Goal: Information Seeking & Learning: Learn about a topic

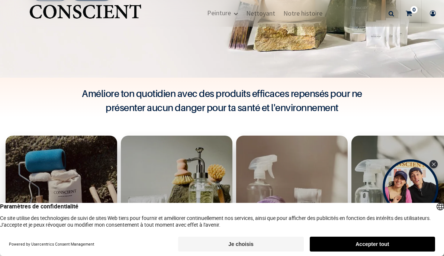
click at [342, 238] on button "Accepter tout" at bounding box center [372, 244] width 125 height 15
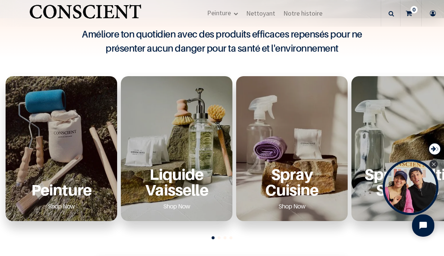
scroll to position [226, 0]
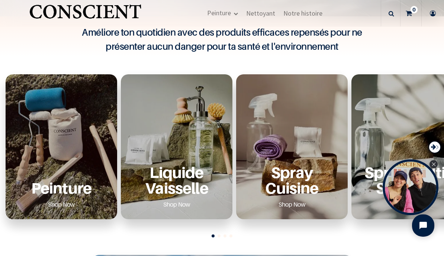
click at [77, 148] on div "Peinture Shop Now" at bounding box center [62, 146] width 112 height 145
click at [72, 201] on link "Shop Now" at bounding box center [61, 205] width 45 height 12
click at [82, 157] on div "Peinture Shop Now" at bounding box center [62, 146] width 112 height 145
click at [65, 204] on link "Shop Now" at bounding box center [61, 205] width 45 height 12
click at [69, 204] on link "Shop Now" at bounding box center [61, 205] width 45 height 12
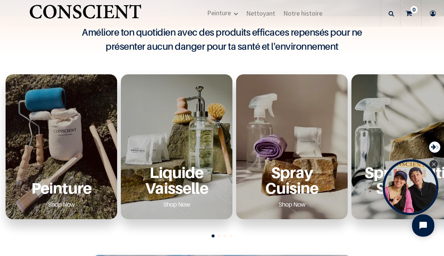
click at [61, 209] on link "Shop Now" at bounding box center [61, 205] width 45 height 12
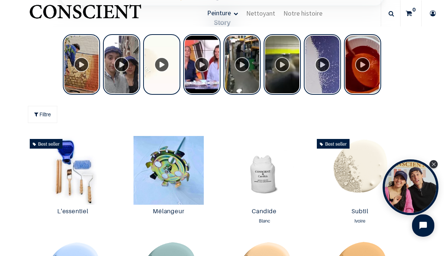
scroll to position [295, 0]
click at [204, 68] on div "Tolstoy Stories" at bounding box center [201, 64] width 37 height 61
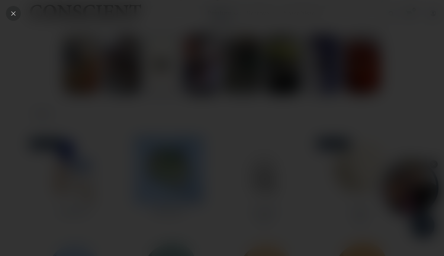
click at [13, 12] on icon "Close" at bounding box center [13, 13] width 7 height 7
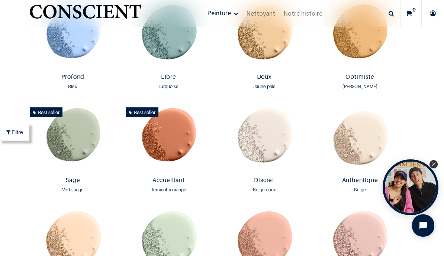
scroll to position [513, 0]
click at [182, 141] on img at bounding box center [169, 139] width 92 height 69
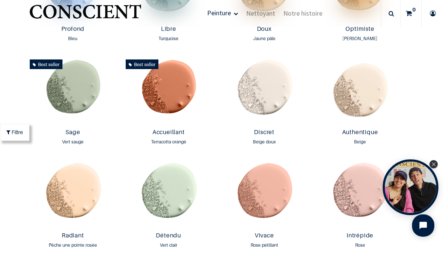
scroll to position [569, 0]
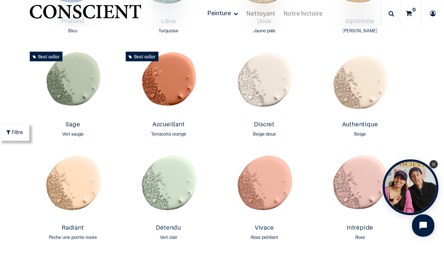
click at [275, 183] on img at bounding box center [264, 186] width 92 height 69
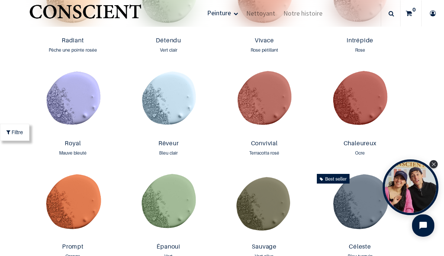
scroll to position [757, 0]
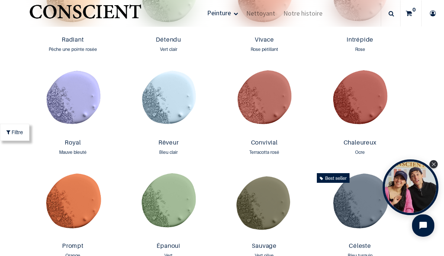
click at [90, 214] on img at bounding box center [73, 204] width 92 height 69
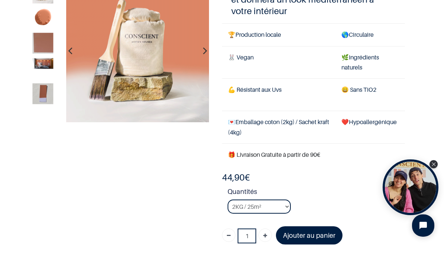
scroll to position [61, 0]
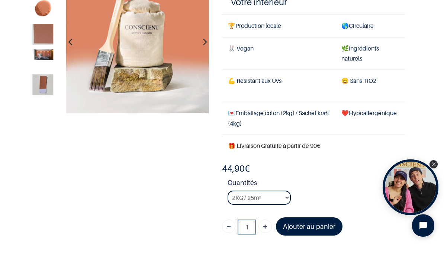
scroll to position [70, 0]
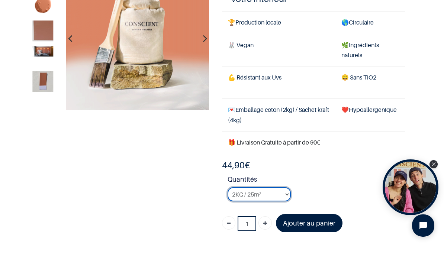
click at [284, 195] on select "2KG / 25m² 4KG / 50m² 8KG / 100m² Testeur" at bounding box center [259, 195] width 63 height 14
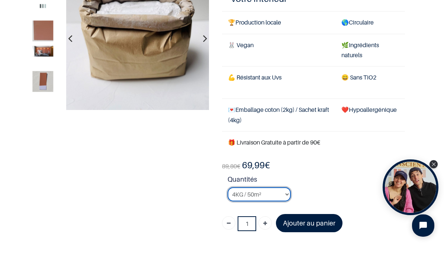
click at [276, 192] on select "2KG / 25m² 4KG / 50m² 8KG / 100m² Testeur" at bounding box center [259, 195] width 63 height 14
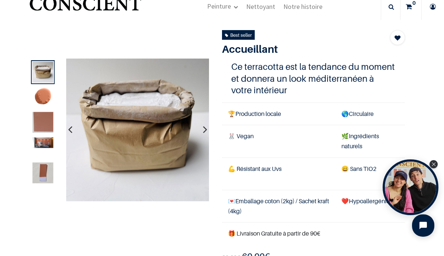
scroll to position [20, 0]
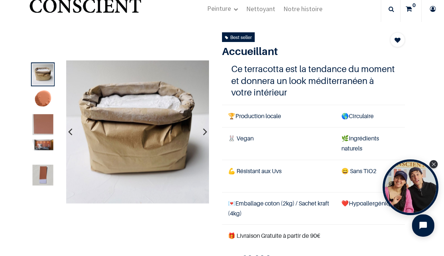
click at [45, 126] on img at bounding box center [43, 124] width 21 height 21
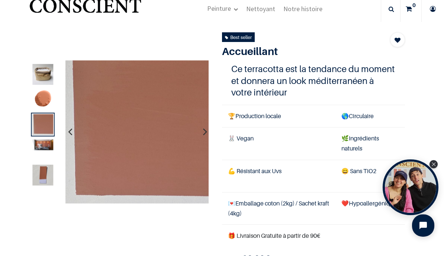
click at [40, 141] on img at bounding box center [43, 145] width 21 height 11
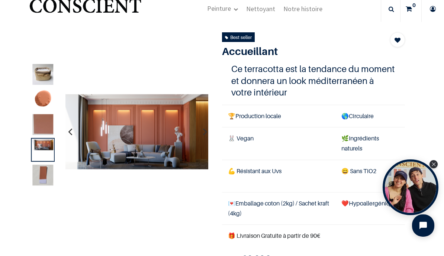
click at [41, 172] on img at bounding box center [43, 175] width 21 height 21
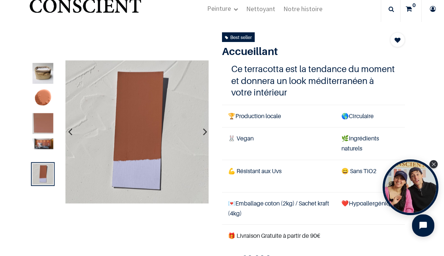
scroll to position [19, 0]
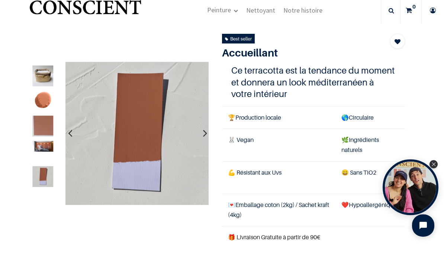
click at [48, 100] on img at bounding box center [43, 101] width 21 height 21
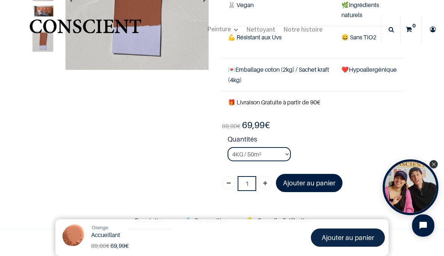
scroll to position [106, 0]
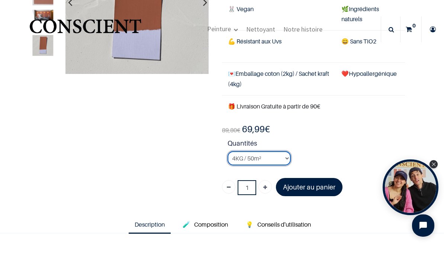
click at [281, 160] on select "2KG / 25m² 4KG / 50m² 8KG / 100m² Testeur" at bounding box center [259, 158] width 63 height 14
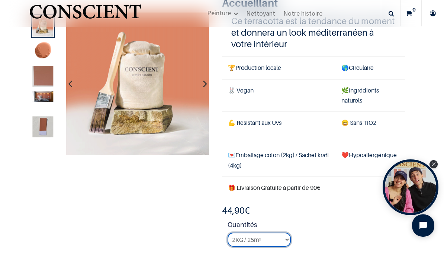
scroll to position [132, 0]
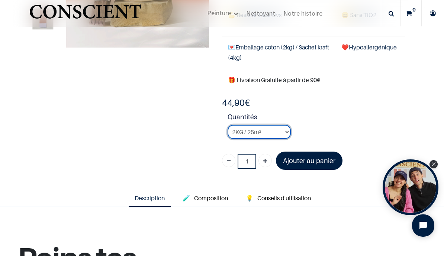
click at [281, 132] on select "2KG / 25m² 4KG / 50m² 8KG / 100m² Testeur" at bounding box center [259, 132] width 63 height 14
select select "94"
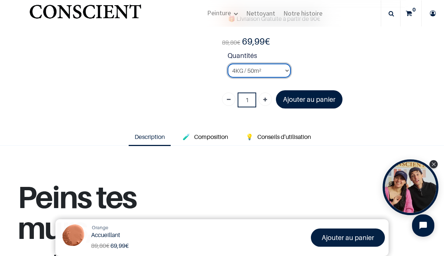
scroll to position [195, 0]
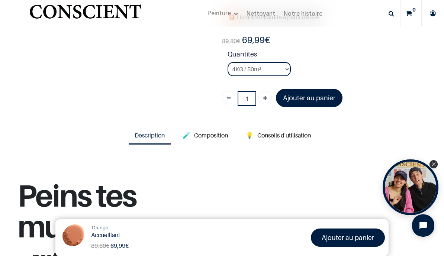
click at [296, 134] on span "Conseils d'utilisation" at bounding box center [285, 135] width 54 height 7
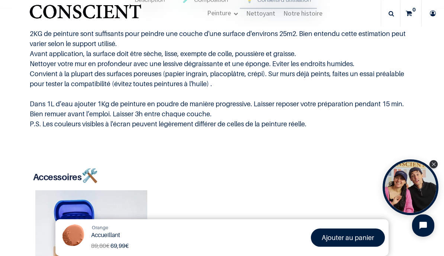
scroll to position [333, 0]
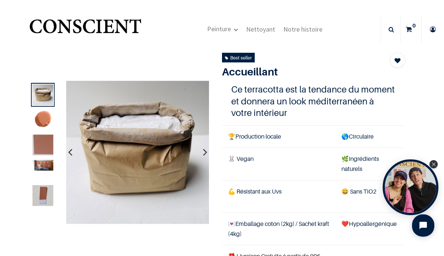
click at [44, 148] on img at bounding box center [43, 145] width 21 height 21
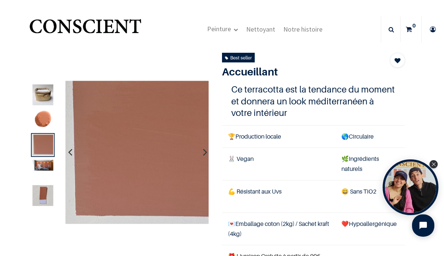
click at [40, 166] on img at bounding box center [43, 165] width 21 height 11
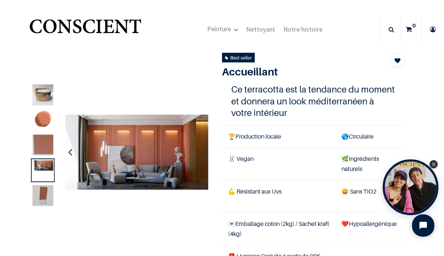
click at [42, 121] on img at bounding box center [43, 120] width 21 height 21
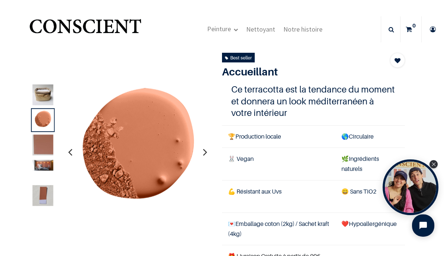
click at [42, 146] on img at bounding box center [43, 145] width 21 height 21
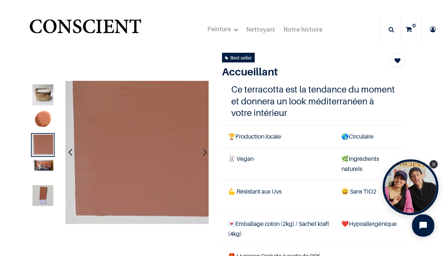
click at [199, 161] on img at bounding box center [136, 152] width 143 height 143
click at [197, 146] on img at bounding box center [136, 152] width 143 height 143
click at [140, 167] on img at bounding box center [136, 152] width 143 height 143
click at [38, 164] on img at bounding box center [43, 165] width 21 height 11
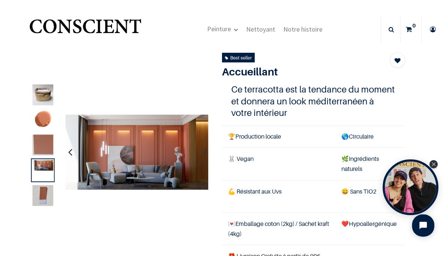
click at [118, 146] on img at bounding box center [136, 153] width 143 height 76
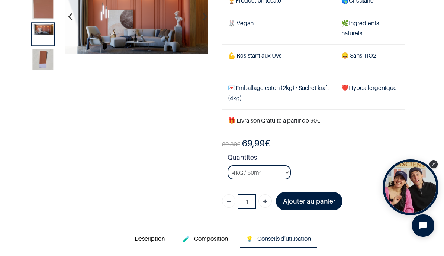
scroll to position [94, 0]
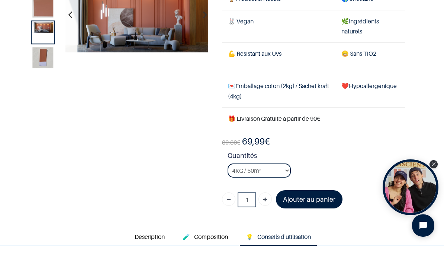
scroll to position [62, 0]
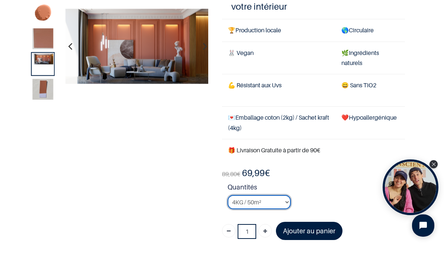
click at [283, 200] on select "2KG / 25m² 4KG / 50m² 8KG / 100m² Testeur" at bounding box center [259, 202] width 63 height 14
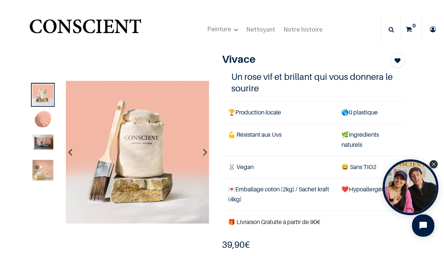
click at [42, 144] on img at bounding box center [43, 142] width 21 height 15
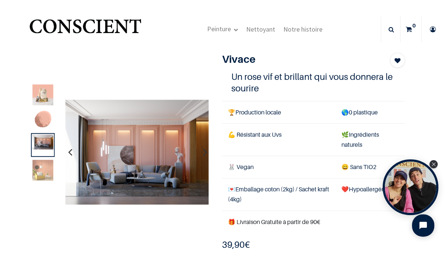
click at [37, 168] on img at bounding box center [43, 170] width 21 height 21
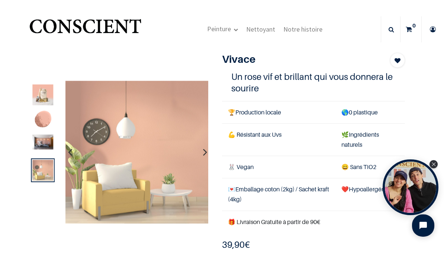
click at [42, 115] on img at bounding box center [43, 120] width 21 height 21
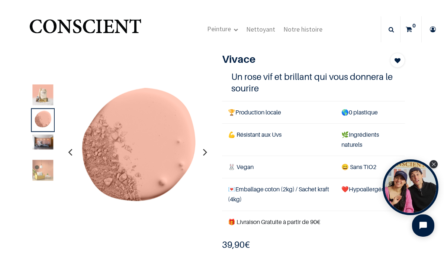
click at [41, 96] on img at bounding box center [43, 94] width 21 height 21
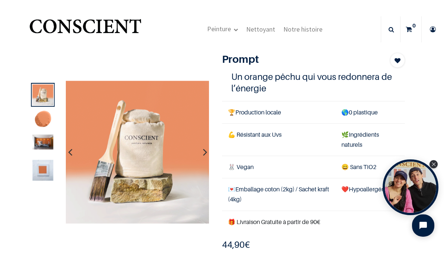
click at [42, 118] on img at bounding box center [43, 120] width 21 height 21
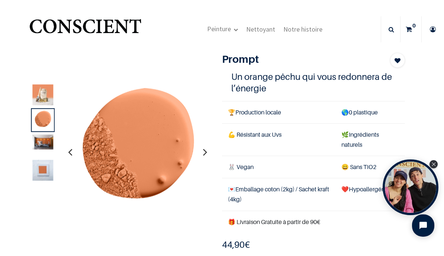
click at [37, 140] on img at bounding box center [43, 142] width 21 height 15
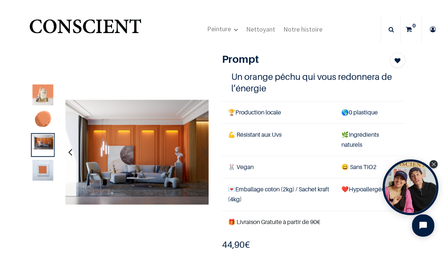
click at [43, 164] on img at bounding box center [43, 170] width 21 height 21
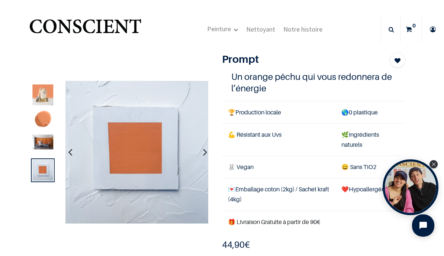
click at [43, 89] on img at bounding box center [43, 94] width 21 height 21
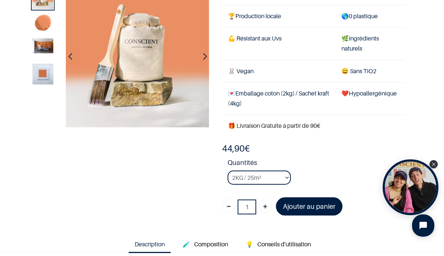
scroll to position [52, 0]
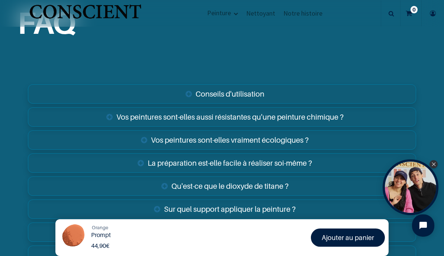
scroll to position [1119, 0]
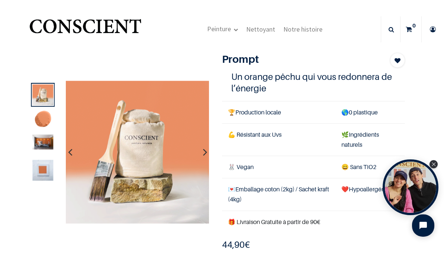
click at [41, 118] on img at bounding box center [43, 120] width 21 height 21
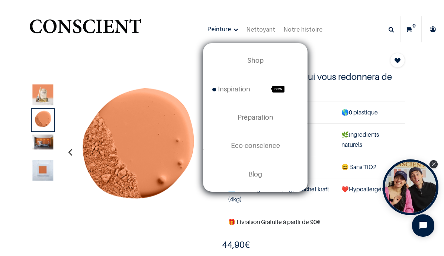
click at [233, 90] on span "Inspiration" at bounding box center [231, 89] width 38 height 8
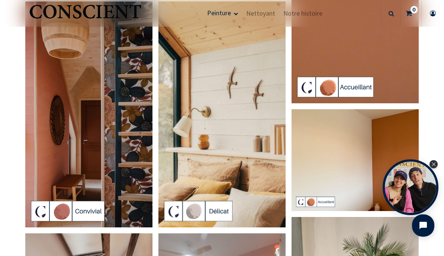
scroll to position [1147, 0]
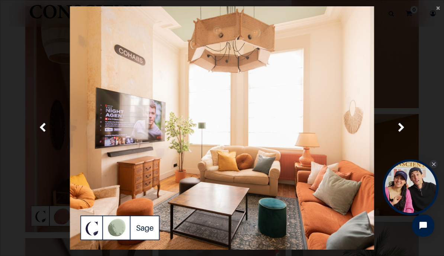
click at [350, 110] on img at bounding box center [222, 128] width 305 height 244
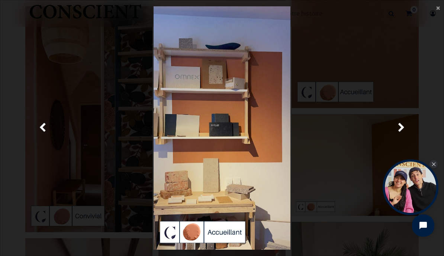
click at [336, 122] on div at bounding box center [222, 128] width 423 height 244
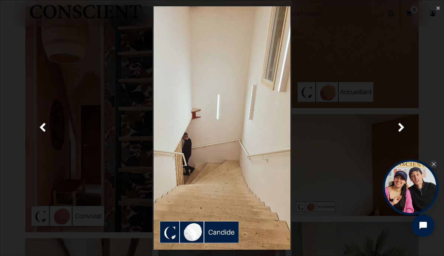
click at [47, 123] on link "Précedent" at bounding box center [42, 128] width 63 height 244
